Goal: Check status

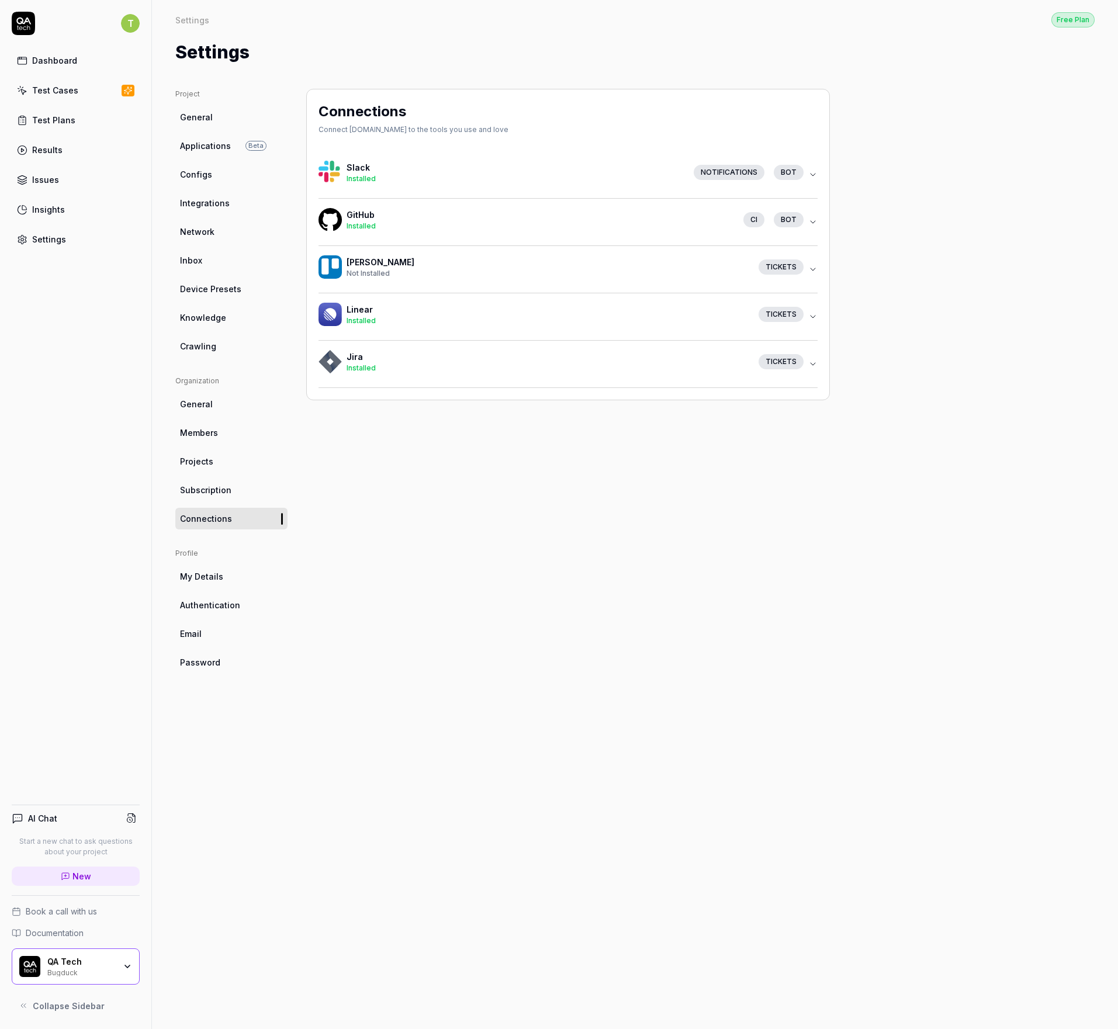
click at [67, 98] on link "Test Cases" at bounding box center [76, 90] width 128 height 23
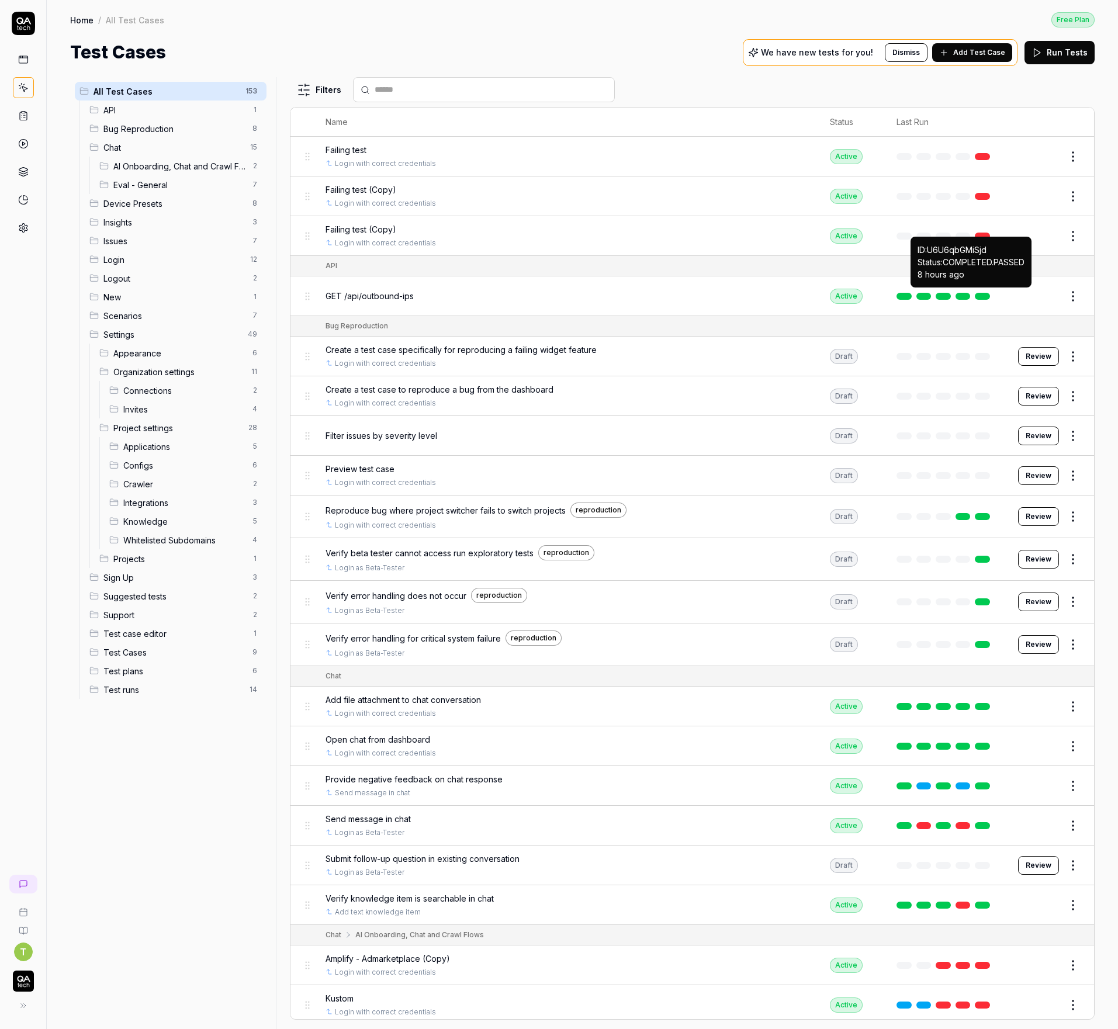
click at [978, 293] on link at bounding box center [982, 296] width 15 height 7
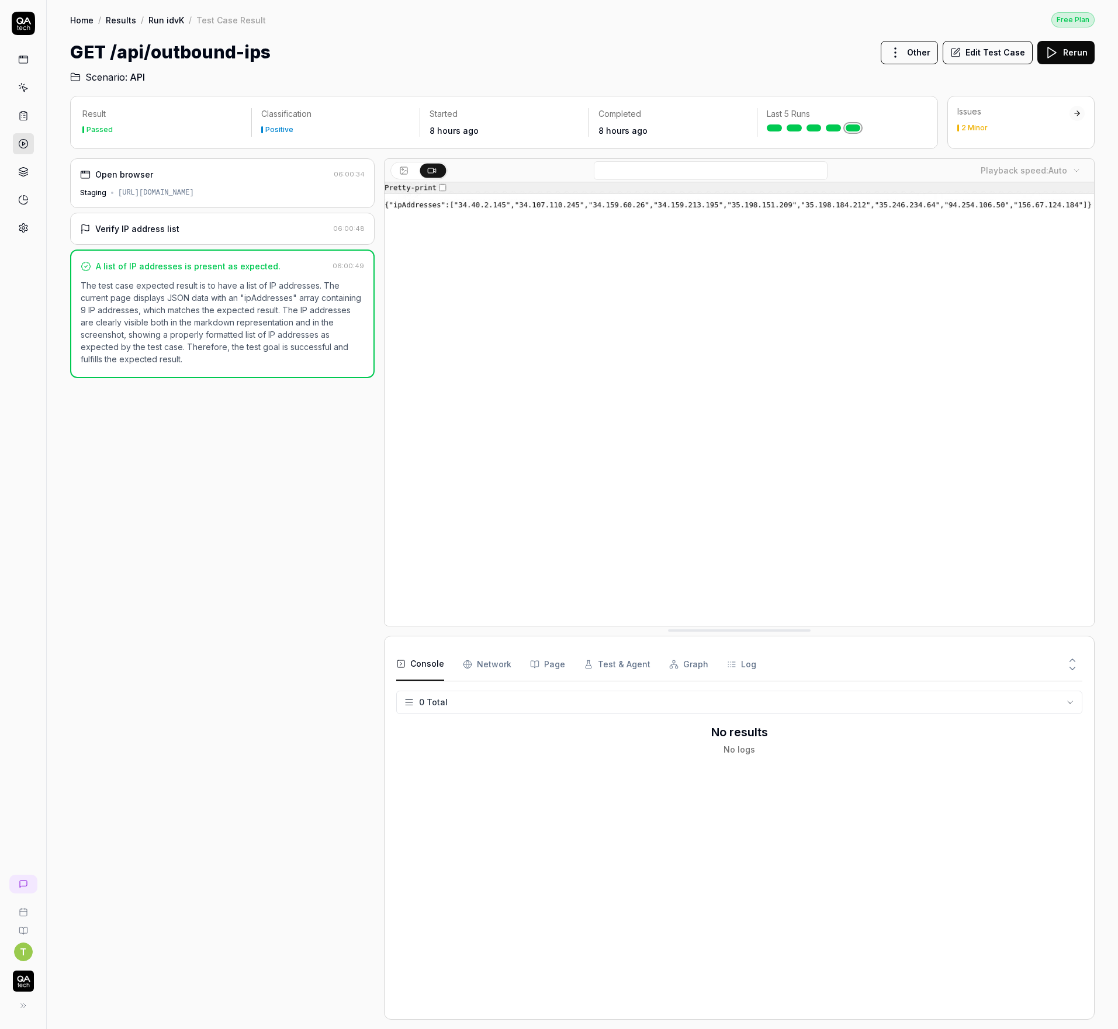
click at [133, 175] on div "Open browser" at bounding box center [124, 174] width 58 height 12
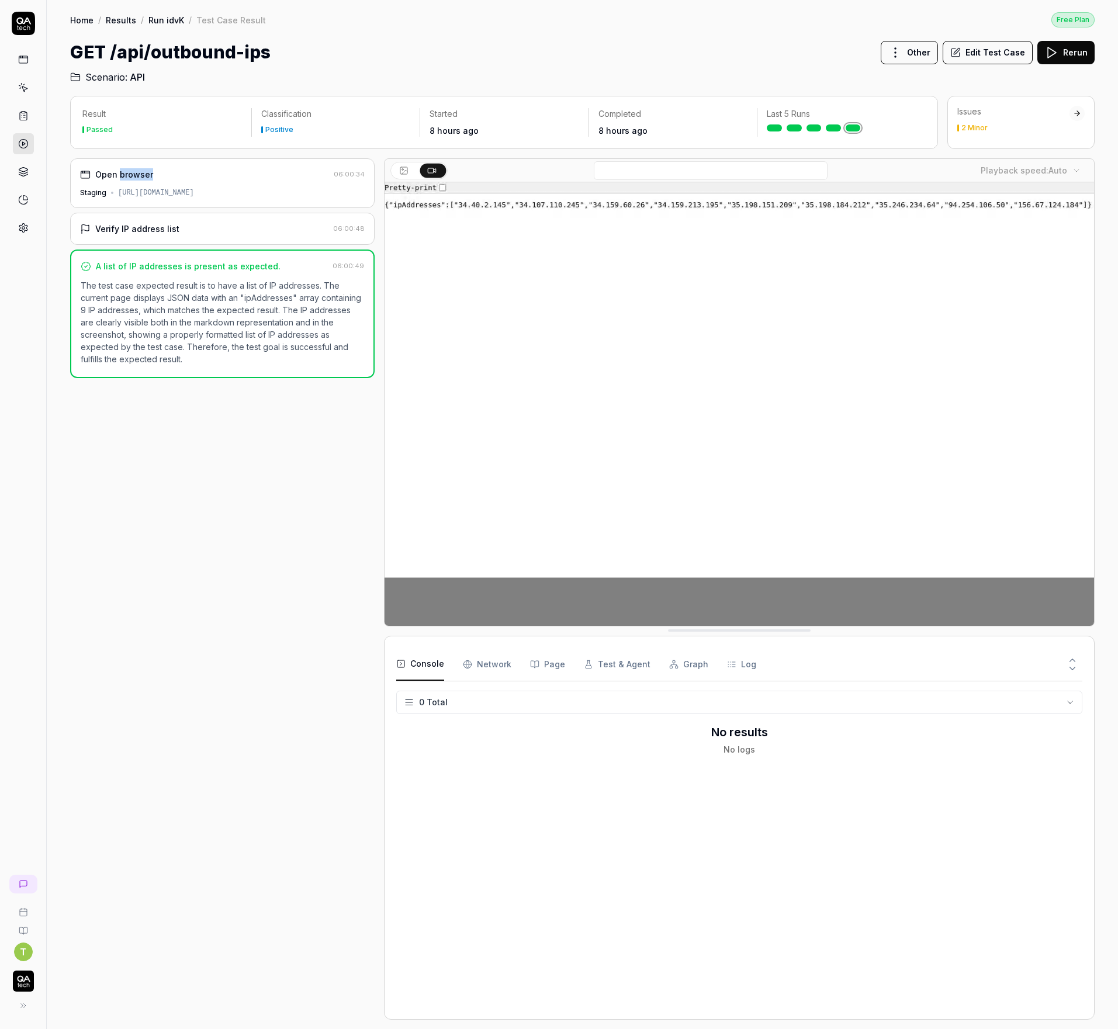
click at [133, 175] on div "Open browser" at bounding box center [124, 174] width 58 height 12
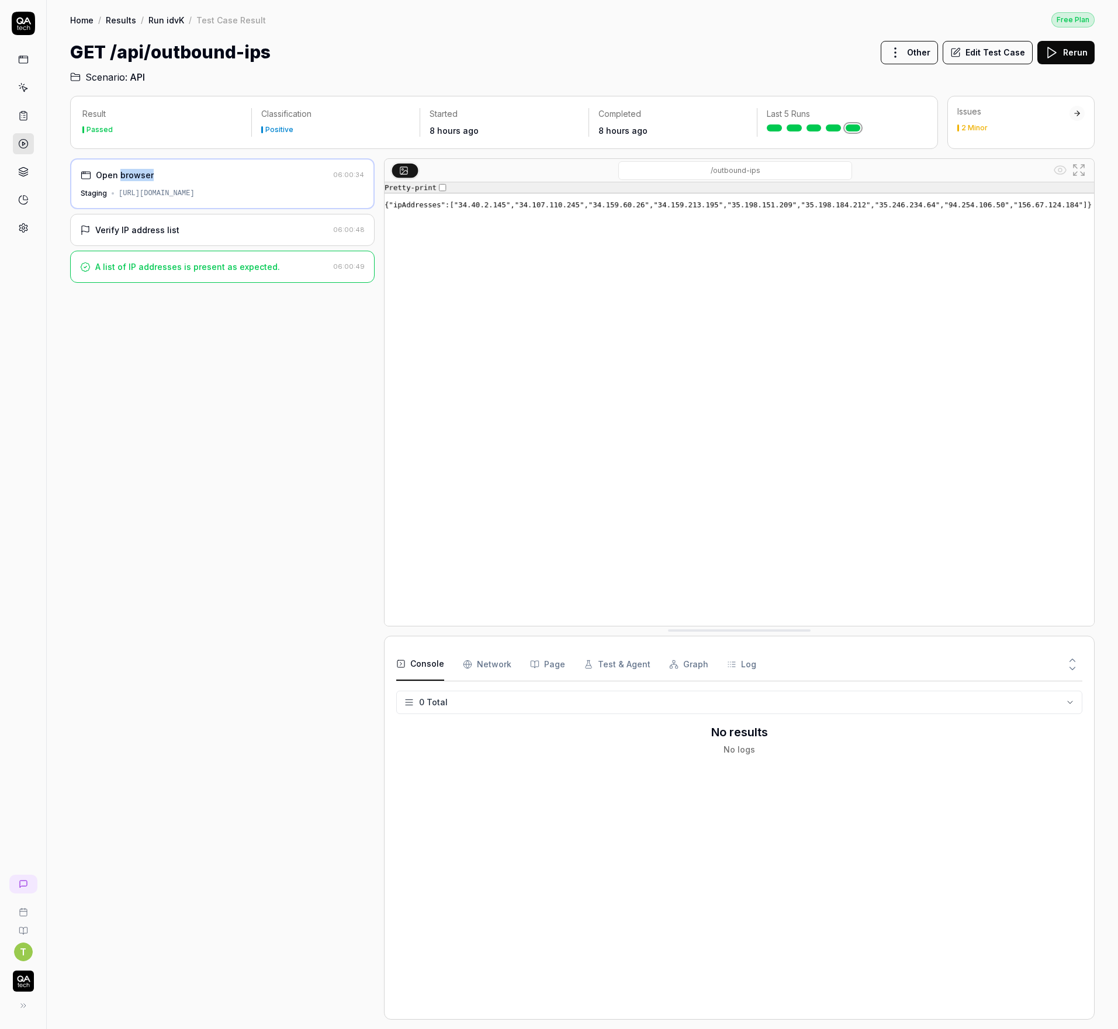
click at [196, 173] on div "Open browser" at bounding box center [205, 175] width 248 height 12
click at [195, 195] on div "[URL][DOMAIN_NAME]" at bounding box center [157, 193] width 76 height 11
copy div "[URL][DOMAIN_NAME]"
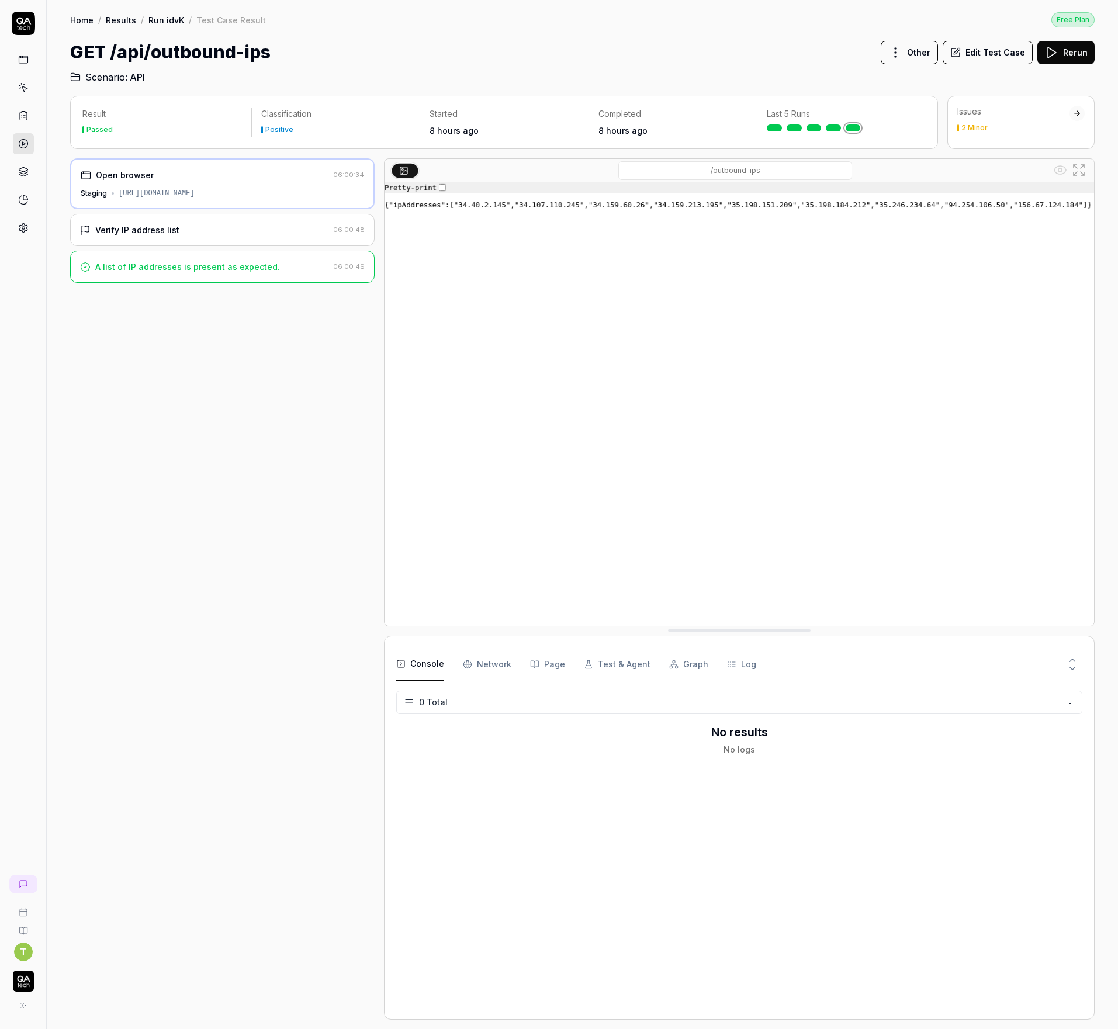
click at [92, 192] on div "Staging" at bounding box center [94, 193] width 26 height 11
